Goal: Task Accomplishment & Management: Use online tool/utility

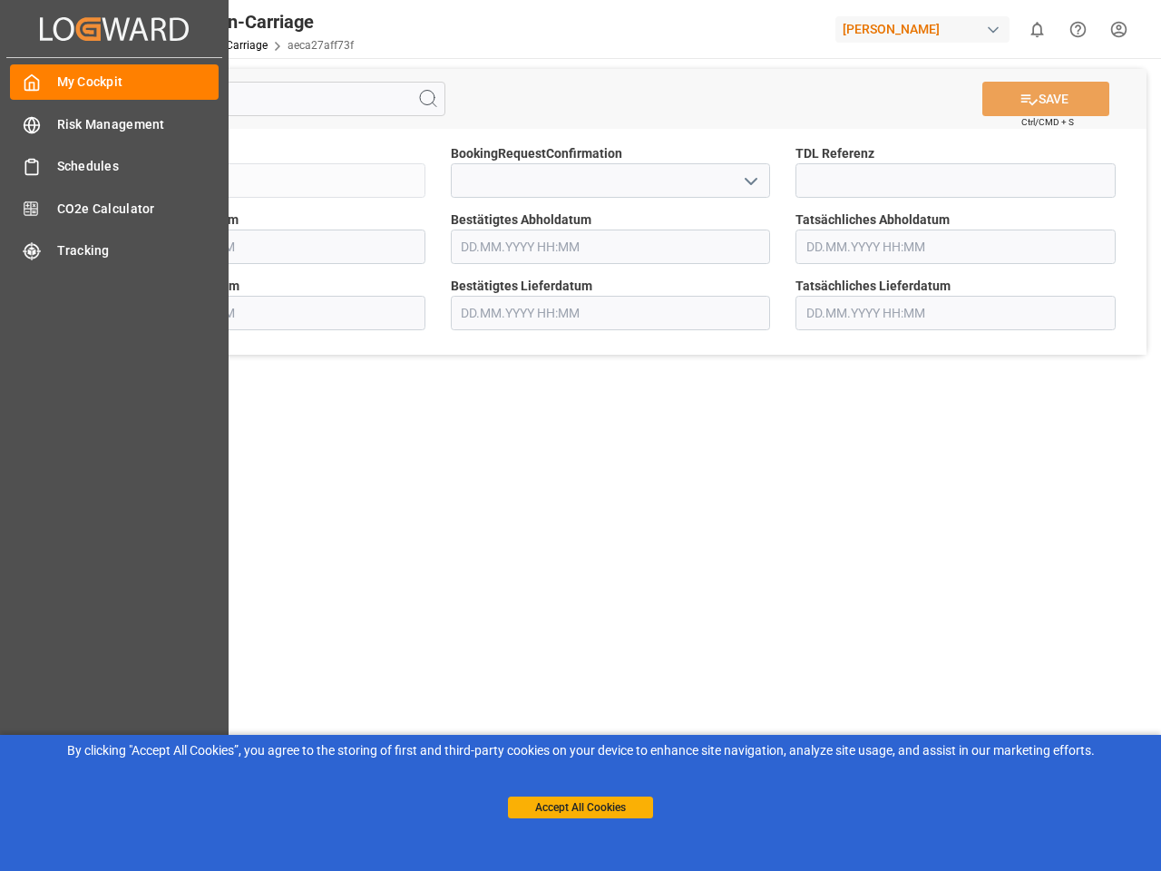
type input "[DATE] 00:00"
click at [580, 435] on main "SAVE Ctrl/CMD + S Sendung FKA25-006502 BookingRequestConfirmation TDL Referenz …" at bounding box center [610, 459] width 1094 height 803
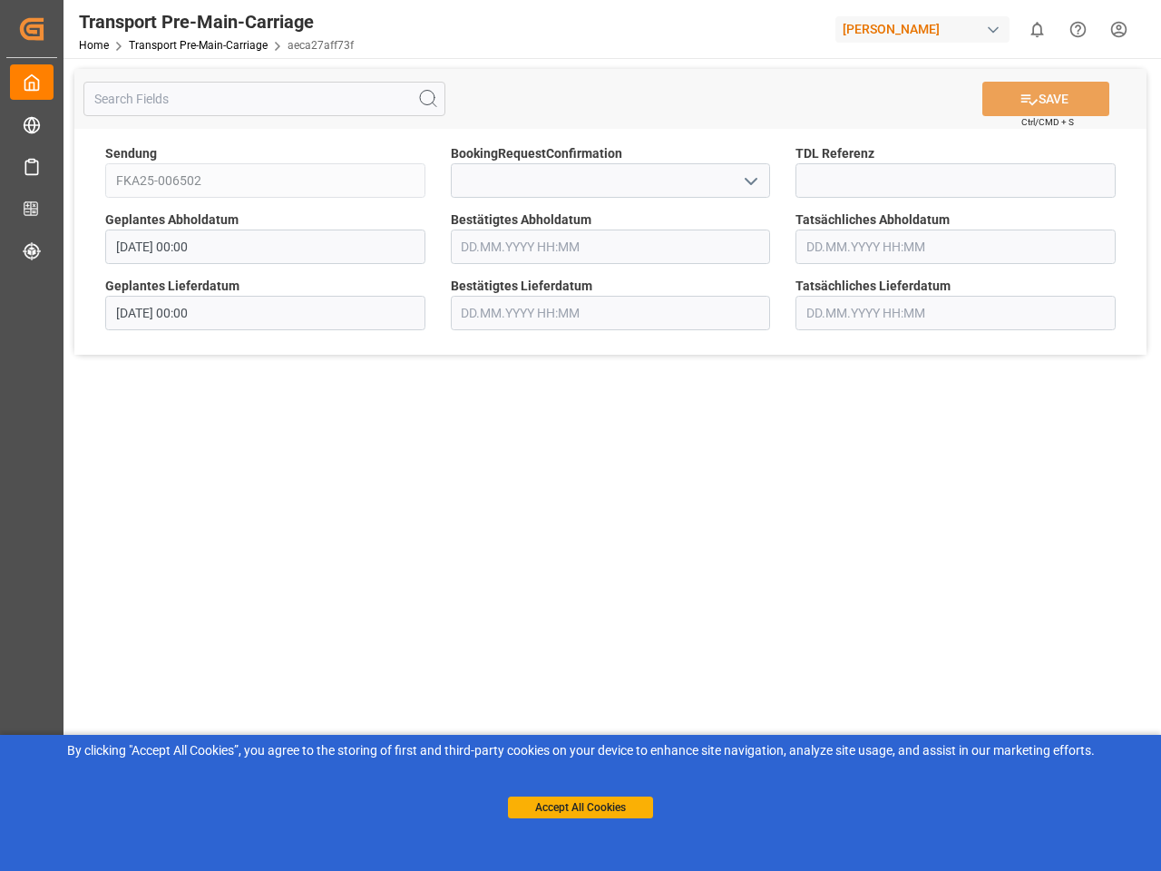
click at [57, 28] on div "Created by potrace 1.15, written by [PERSON_NAME] [DATE]-[DATE] Created by potr…" at bounding box center [31, 28] width 51 height 57
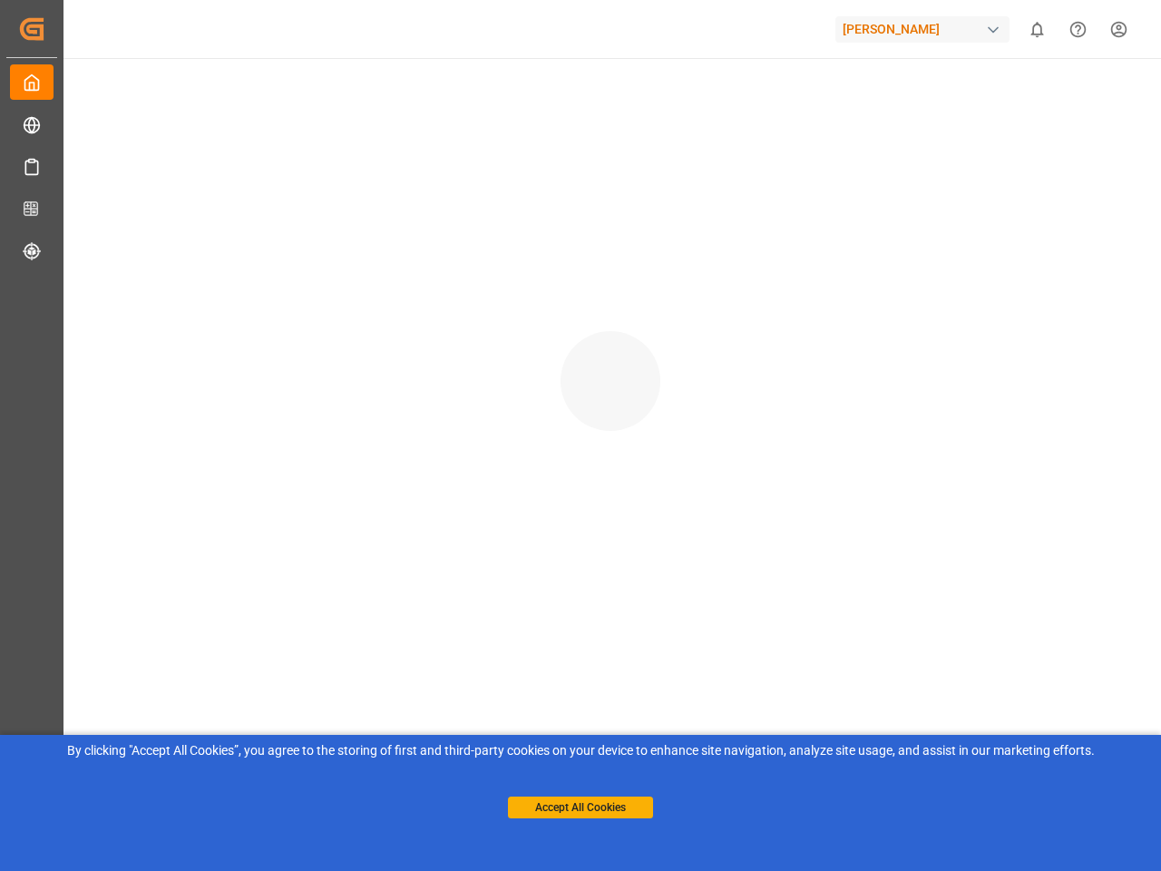
click at [926, 29] on div "[PERSON_NAME]" at bounding box center [922, 29] width 174 height 26
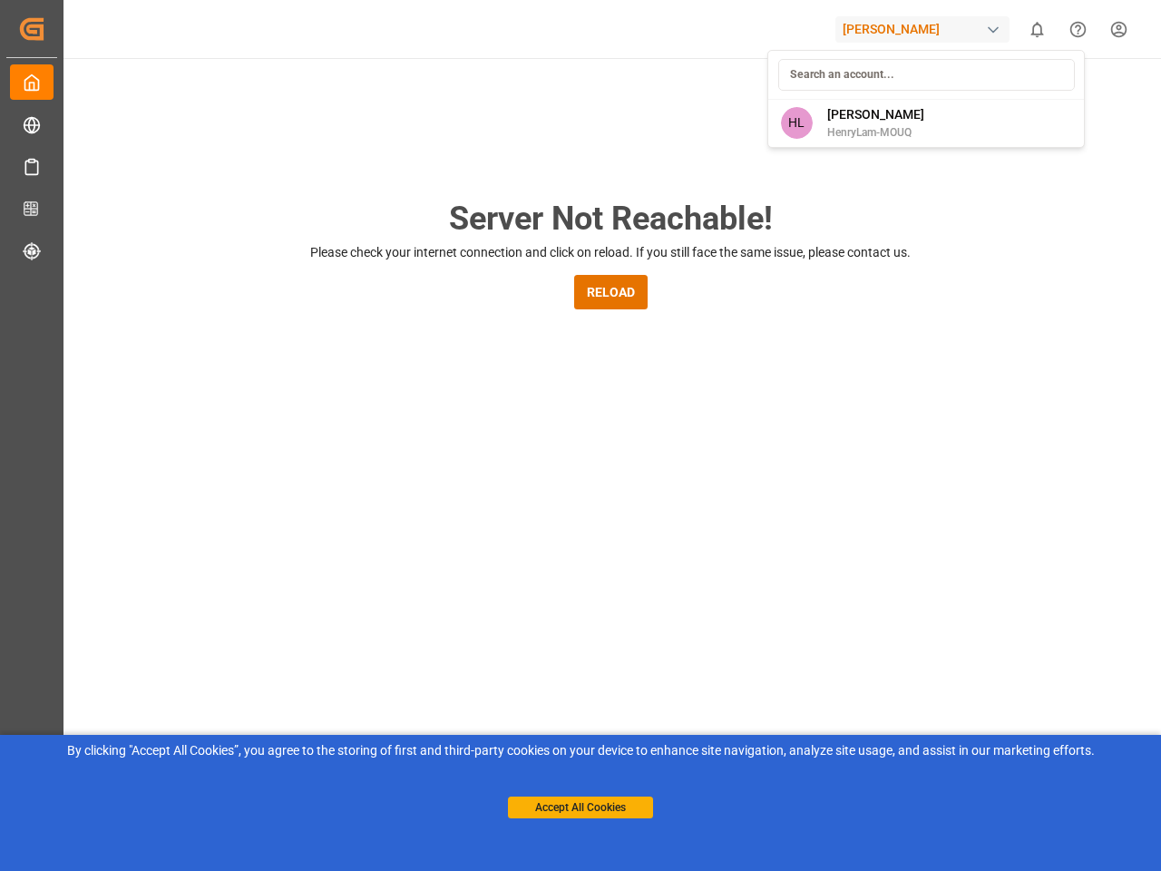
click at [1037, 29] on html "Created by potrace 1.15, written by [PERSON_NAME] [DATE]-[DATE] Created by potr…" at bounding box center [580, 435] width 1161 height 871
click at [1077, 29] on icon "Help Center" at bounding box center [1077, 29] width 19 height 19
click at [428, 99] on div "Server Not Reachable! Please check your internet connection and click on reload…" at bounding box center [610, 694] width 1101 height 1272
click at [1046, 99] on div "Server Not Reachable! Please check your internet connection and click on reload…" at bounding box center [610, 694] width 1101 height 1272
click at [750, 180] on div "Server Not Reachable! Please check your internet connection and click on reload…" at bounding box center [610, 694] width 1101 height 1272
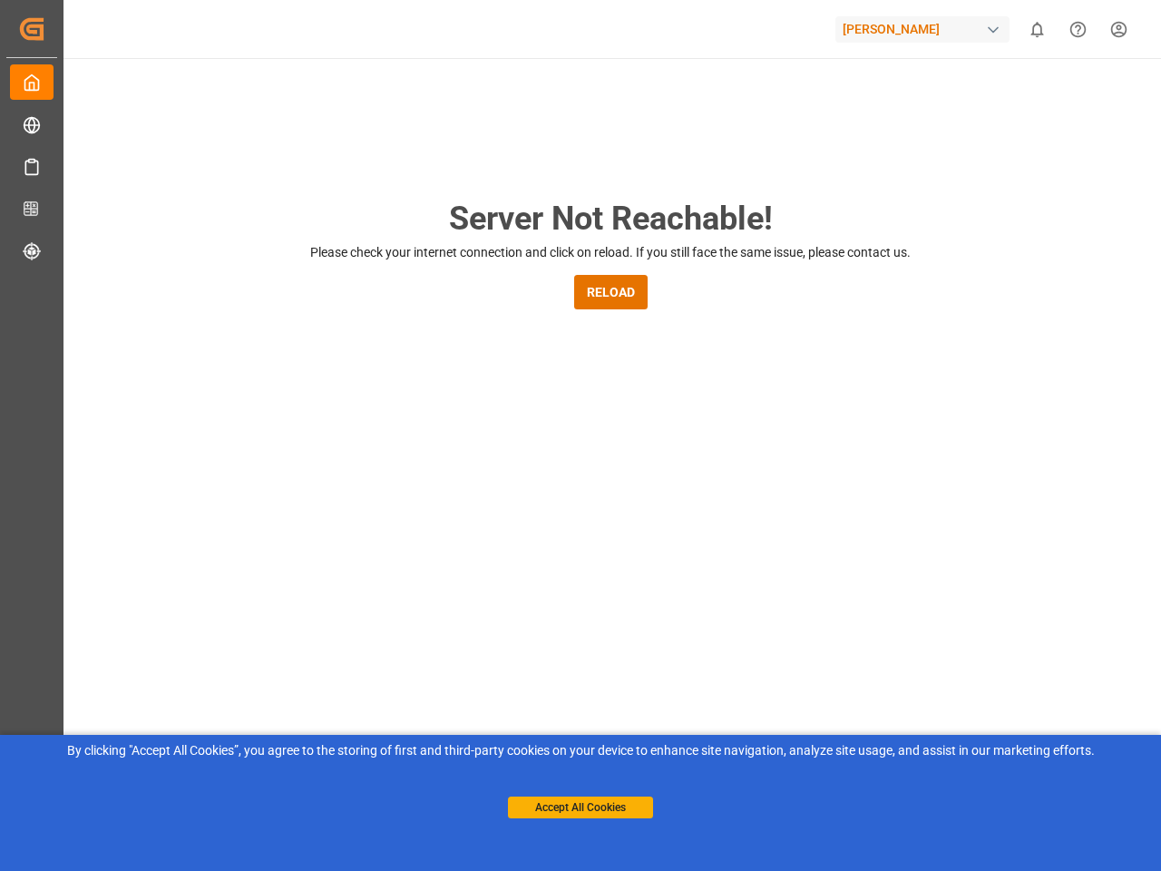
click at [580, 807] on button "Accept All Cookies" at bounding box center [580, 807] width 145 height 22
